Goal: Information Seeking & Learning: Find specific fact

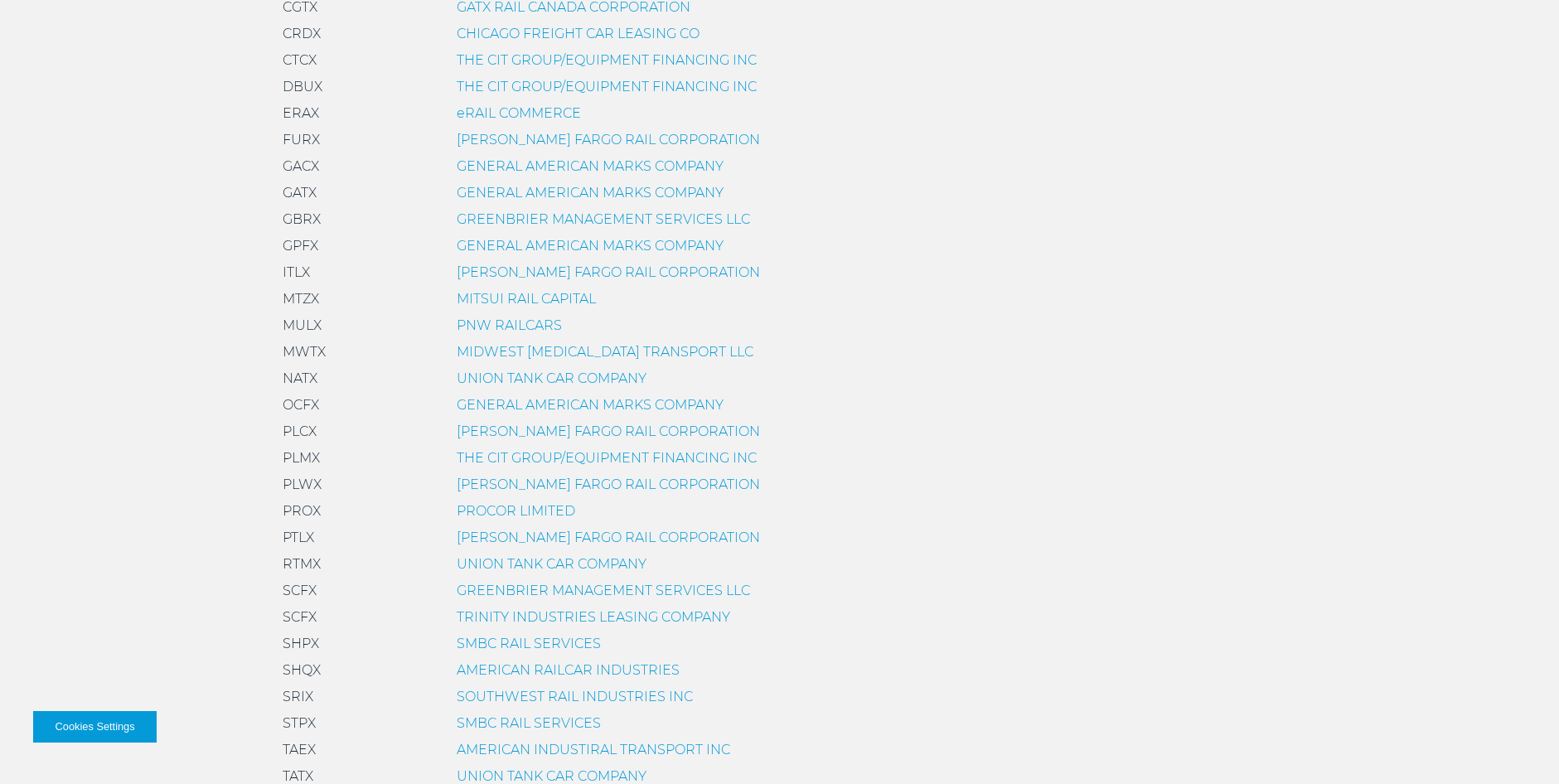
scroll to position [1160, 0]
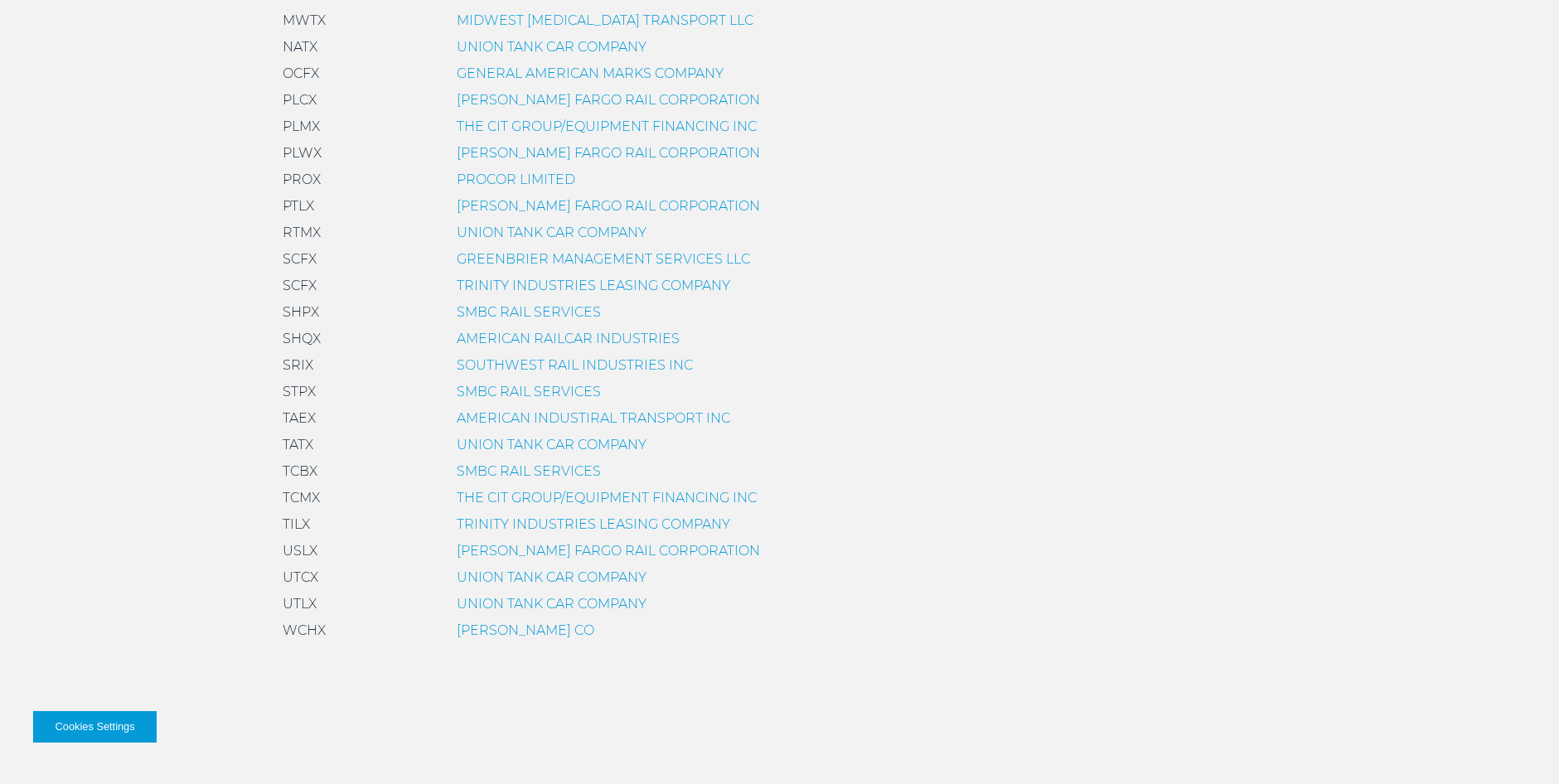
click at [487, 173] on link "PROCOR LIMITED" at bounding box center [516, 180] width 119 height 16
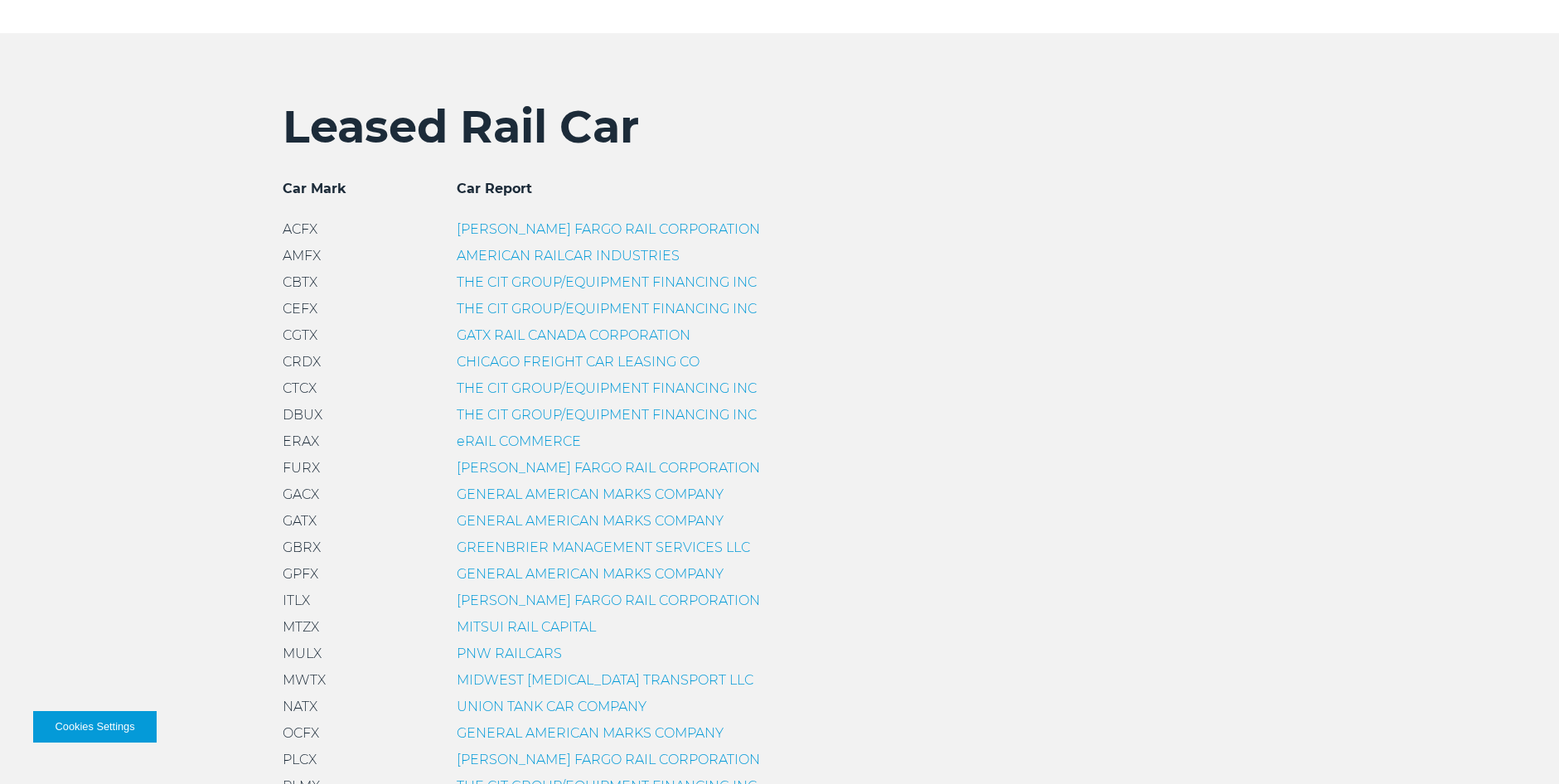
scroll to position [331, 0]
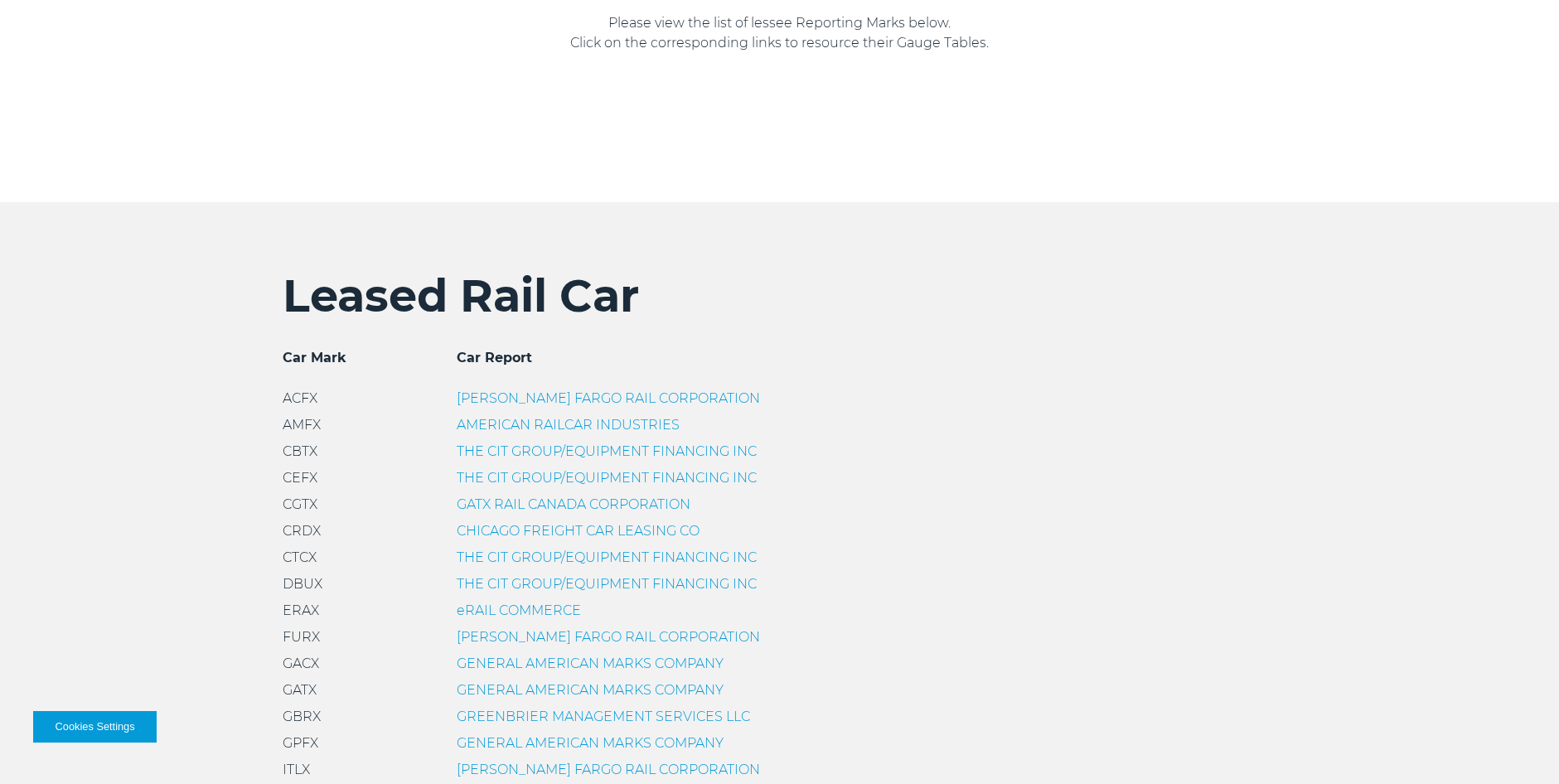
click at [499, 508] on link "GATX RAIL CANADA CORPORATION" at bounding box center [574, 504] width 234 height 16
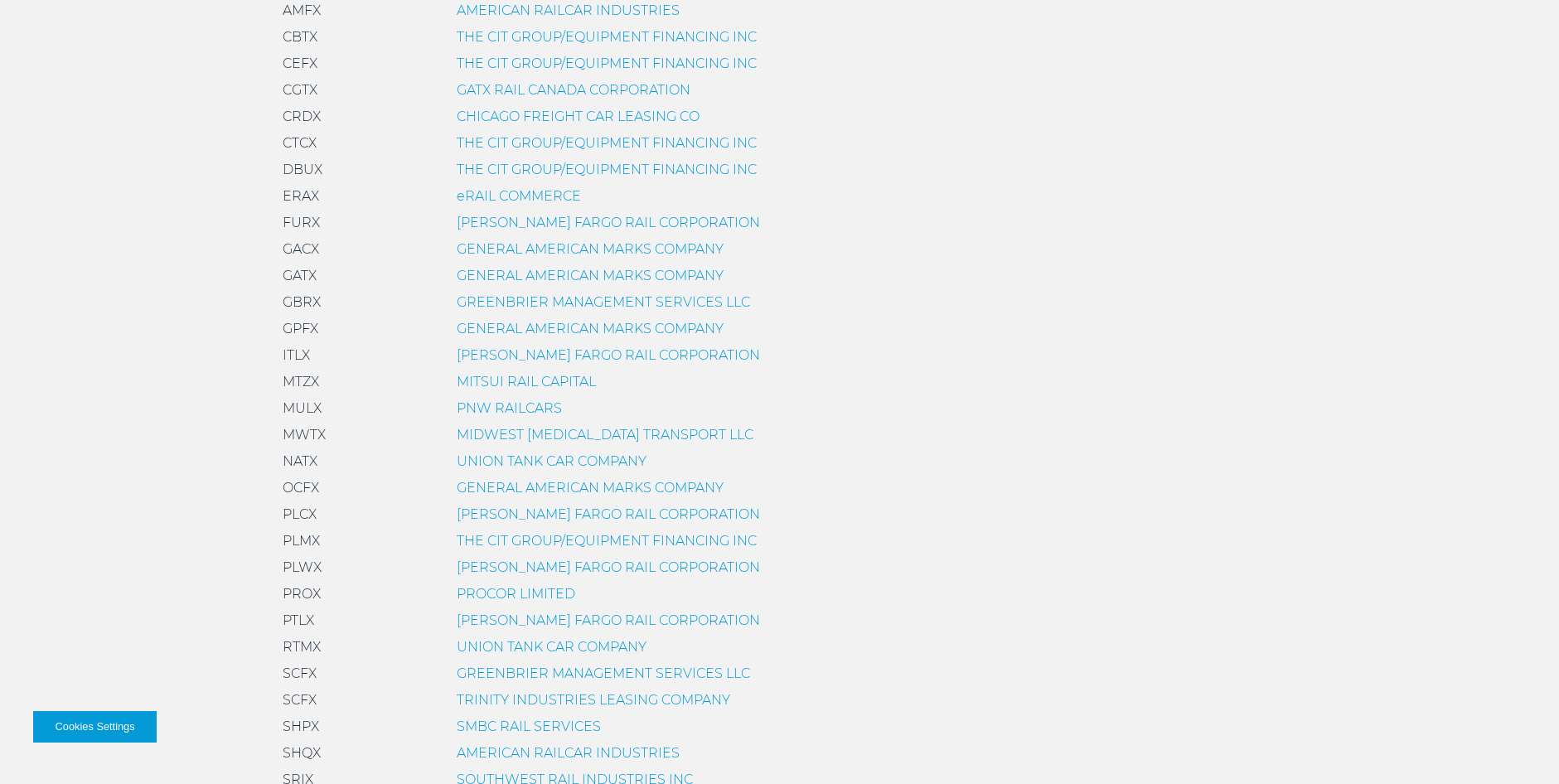
scroll to position [1077, 0]
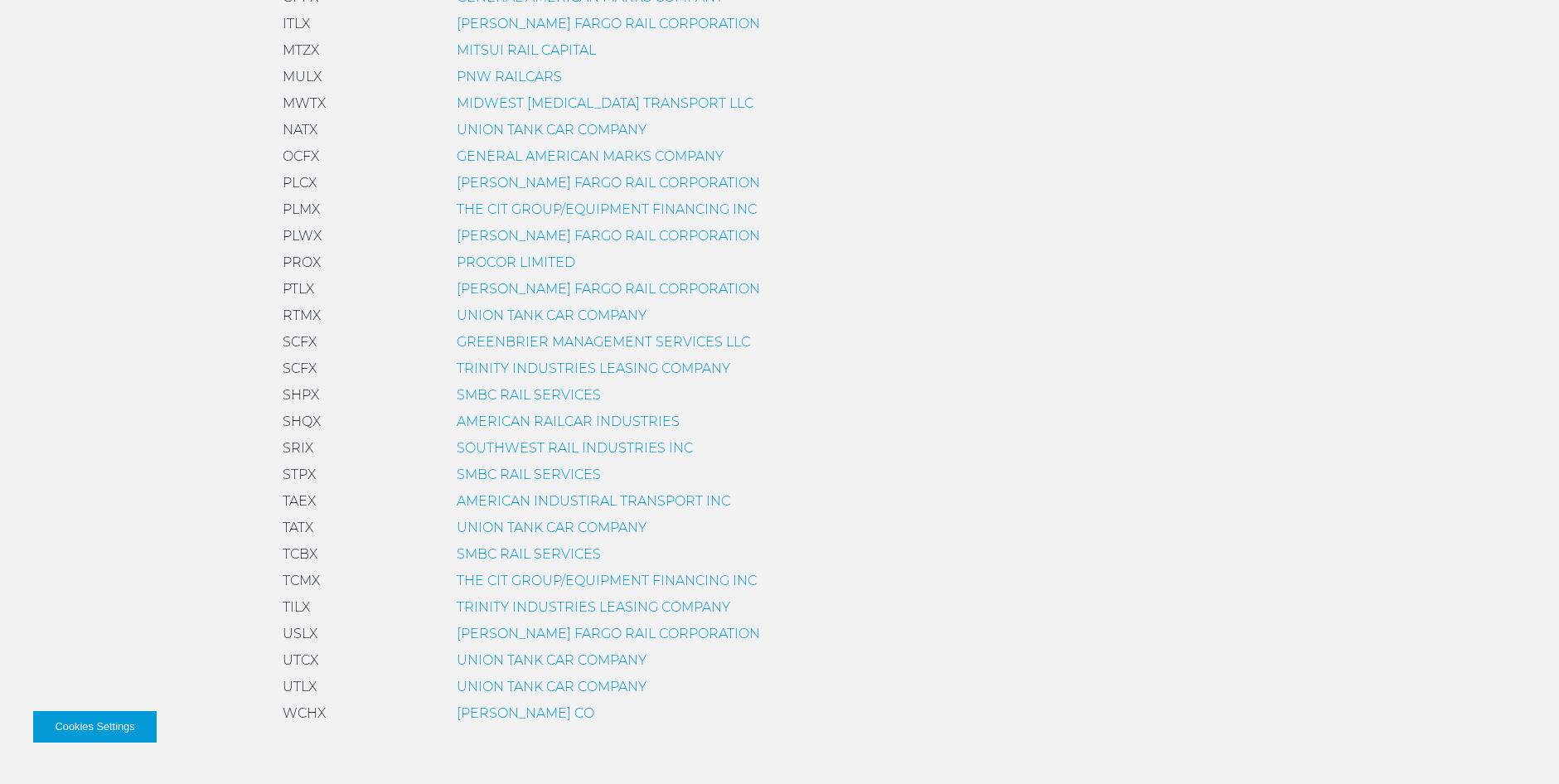
click at [507, 262] on link "PROCOR LIMITED" at bounding box center [516, 262] width 119 height 16
